Goal: Information Seeking & Learning: Learn about a topic

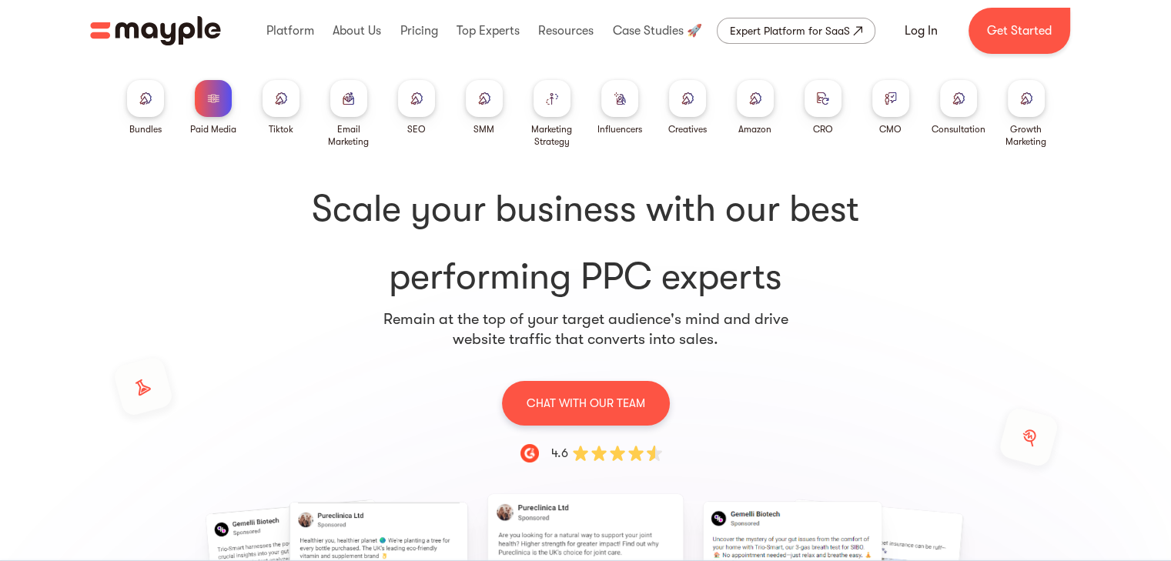
click at [269, 99] on div at bounding box center [280, 98] width 37 height 37
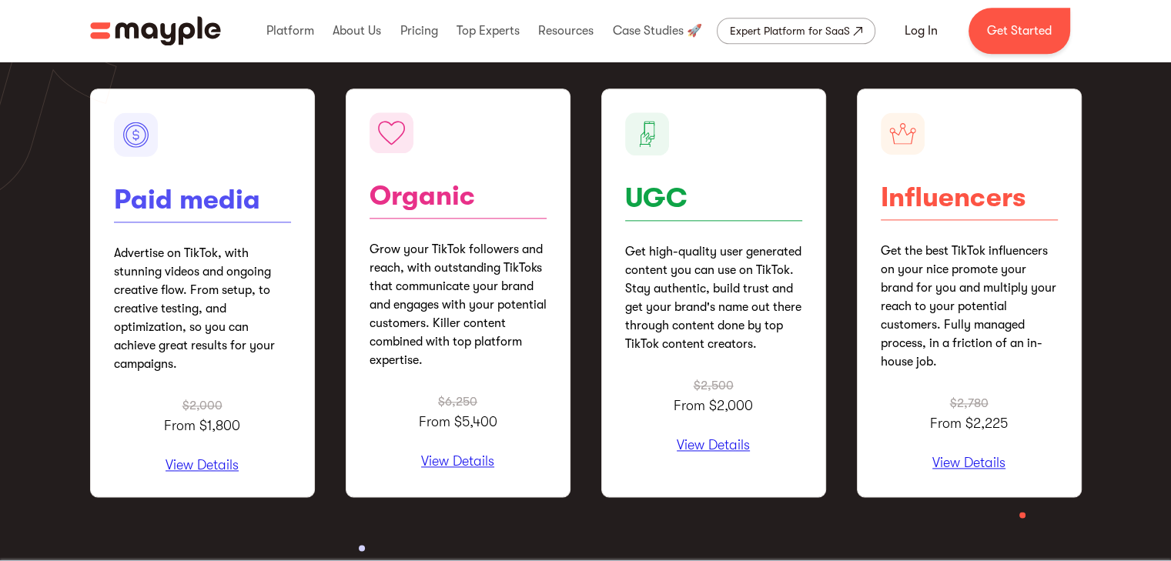
scroll to position [1891, 0]
